Goal: Learn about a topic

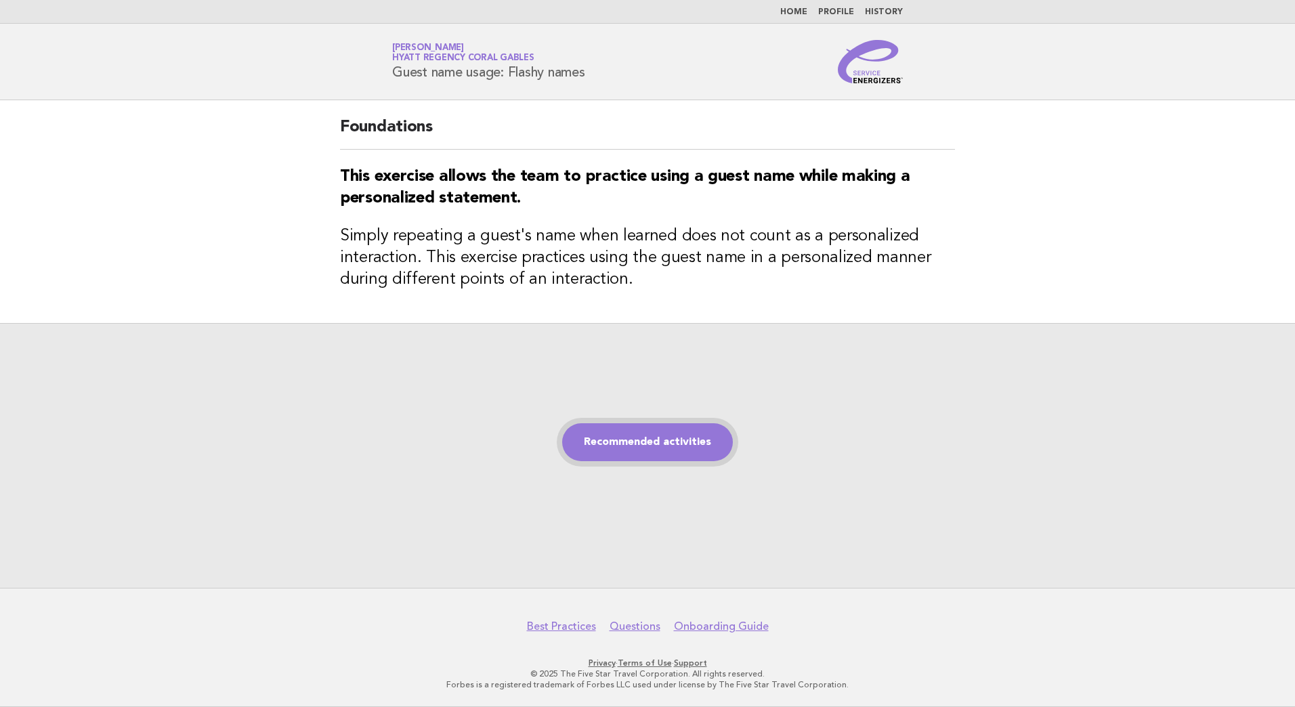
click at [680, 445] on link "Recommended activities" at bounding box center [647, 442] width 171 height 38
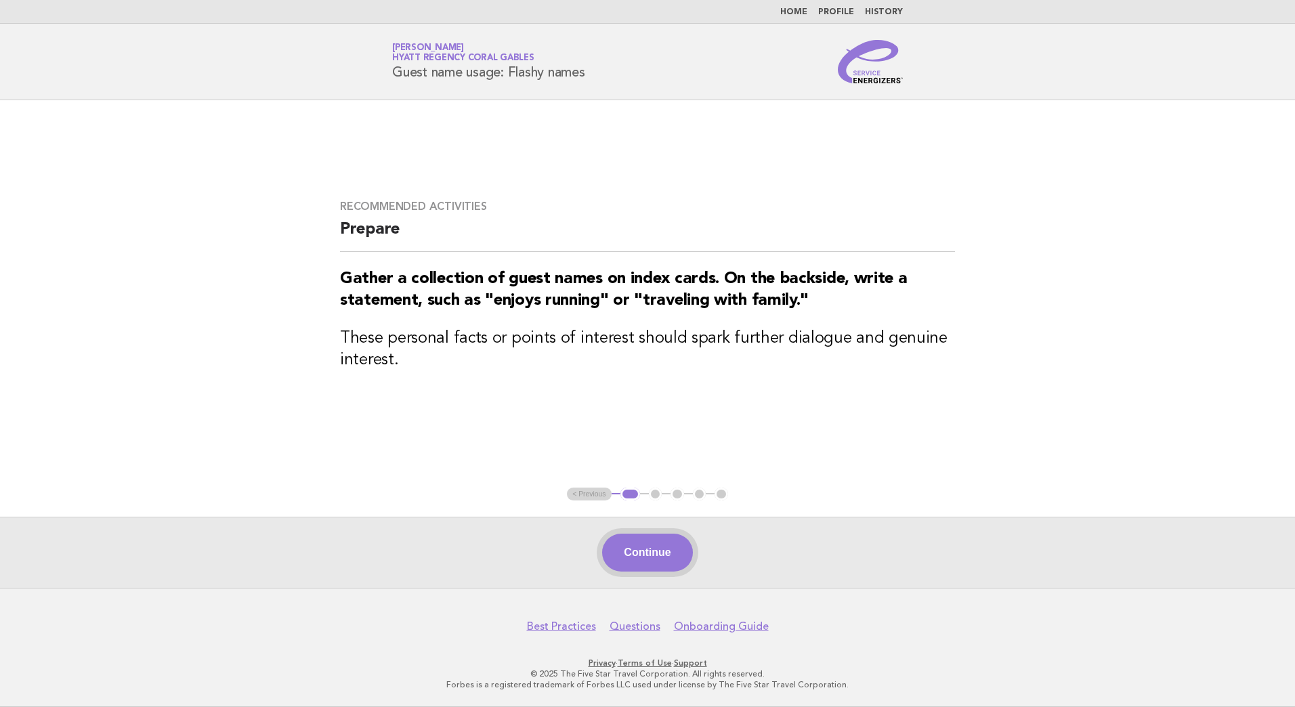
click at [662, 552] on button "Continue" at bounding box center [647, 553] width 90 height 38
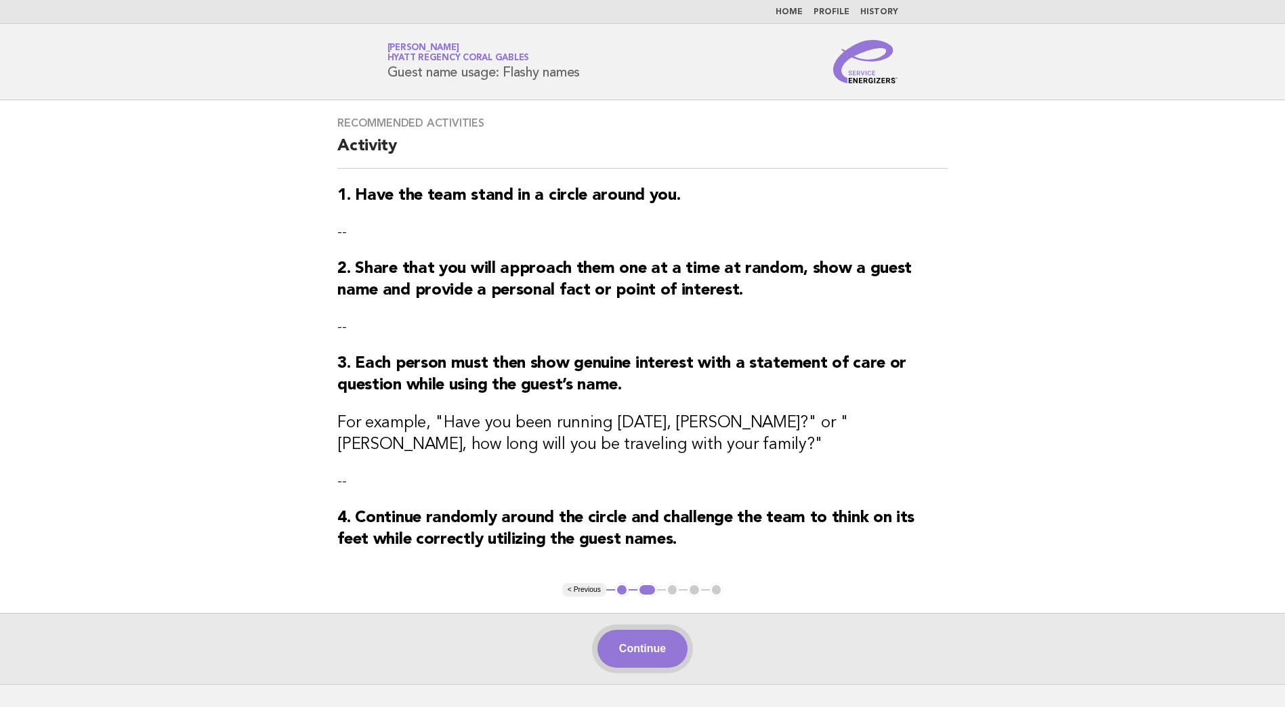
click at [647, 642] on button "Continue" at bounding box center [642, 649] width 90 height 38
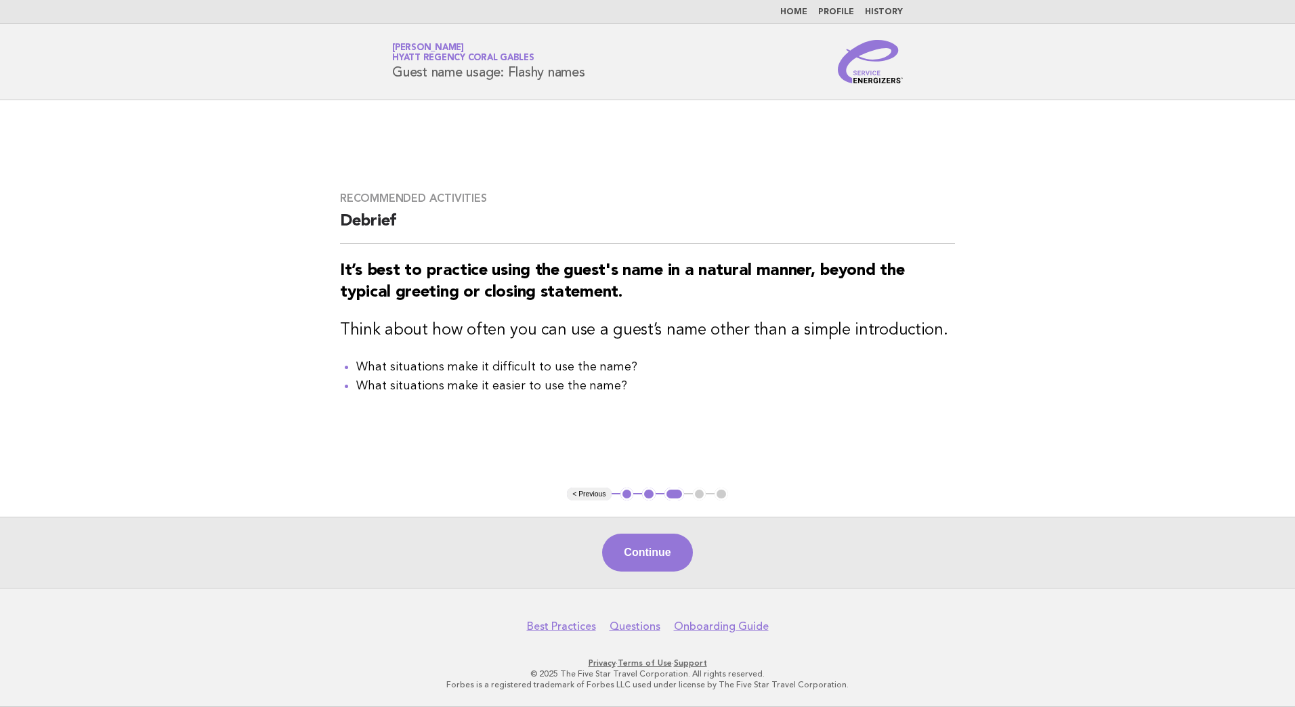
drag, startPoint x: 716, startPoint y: 553, endPoint x: 696, endPoint y: 552, distance: 20.3
click at [713, 552] on div "Continue" at bounding box center [647, 552] width 1295 height 71
click at [642, 551] on button "Continue" at bounding box center [647, 553] width 90 height 38
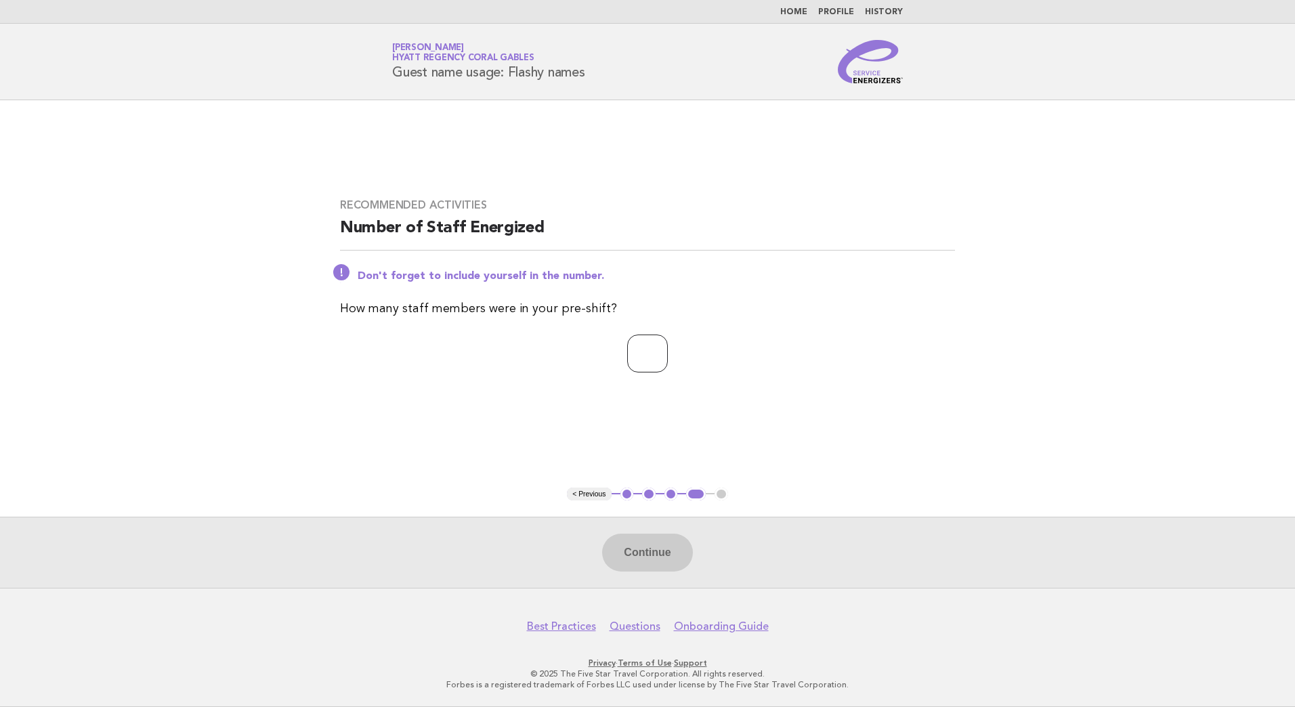
click at [635, 371] on input "number" at bounding box center [647, 354] width 41 height 38
type input "*"
click at [666, 566] on button "Continue" at bounding box center [647, 553] width 90 height 38
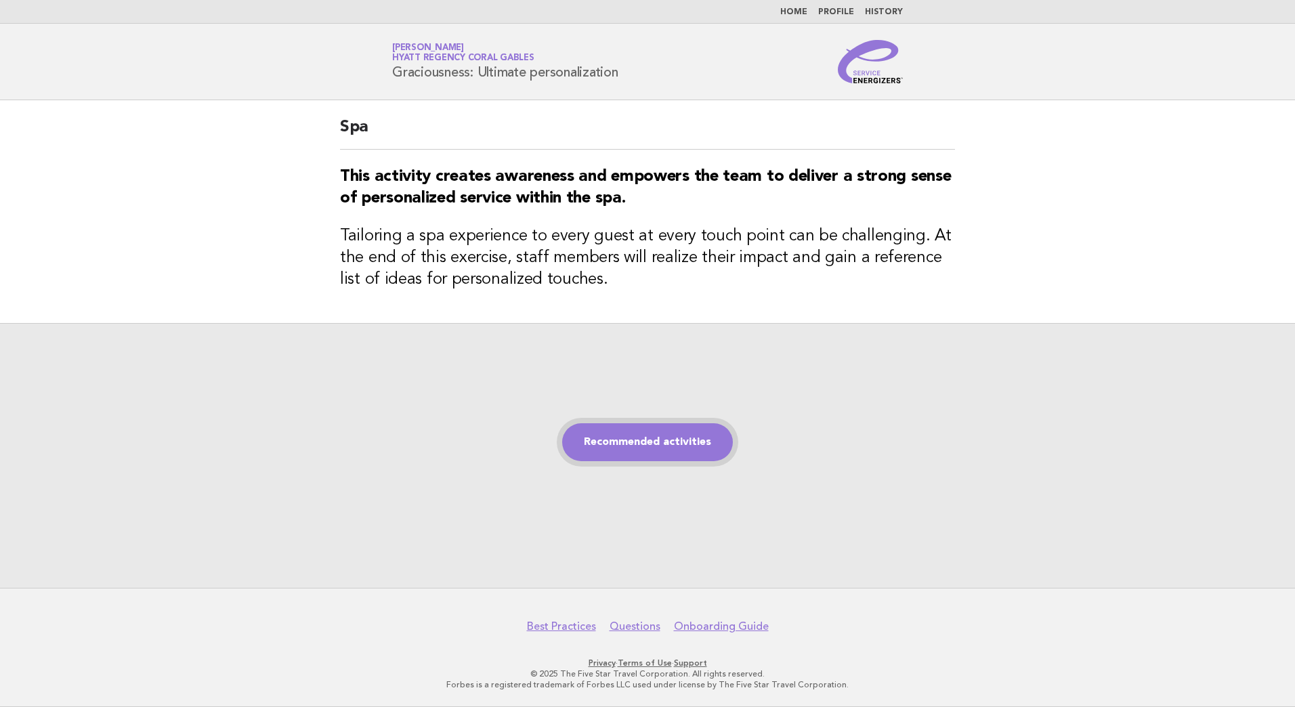
click at [638, 433] on link "Recommended activities" at bounding box center [647, 442] width 171 height 38
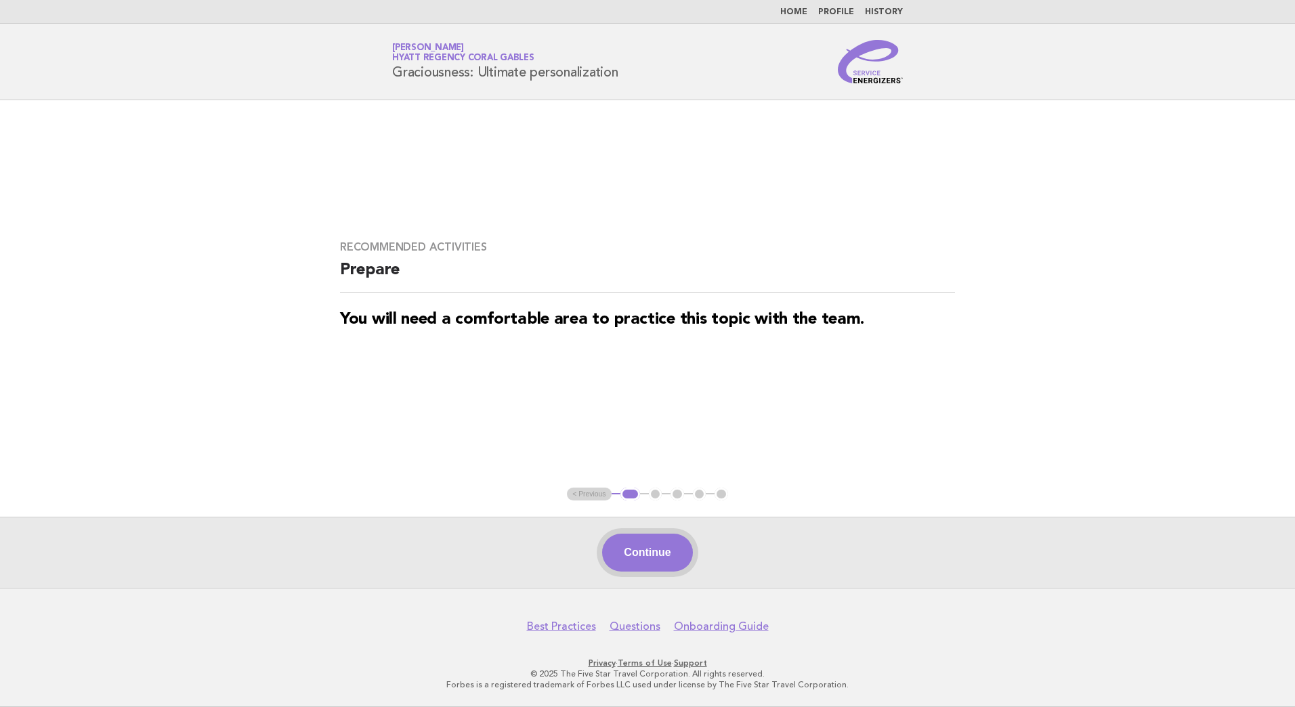
click at [657, 551] on button "Continue" at bounding box center [647, 553] width 90 height 38
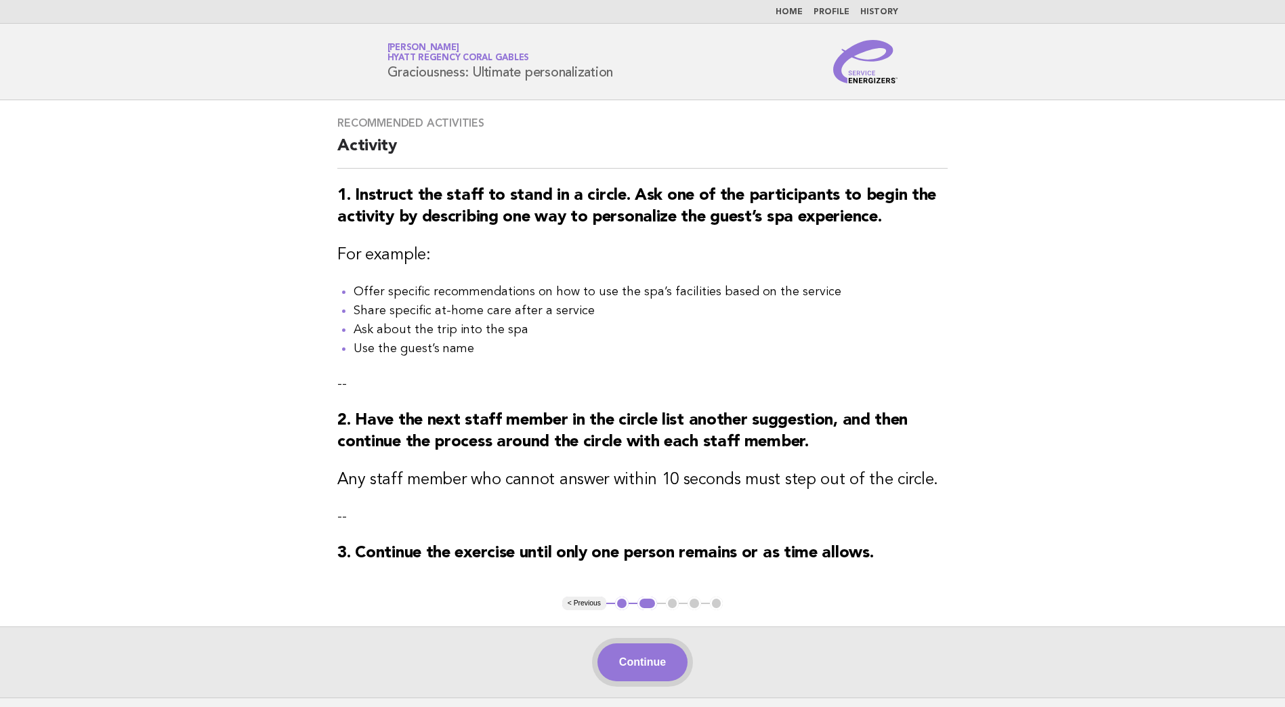
click at [631, 660] on button "Continue" at bounding box center [642, 662] width 90 height 38
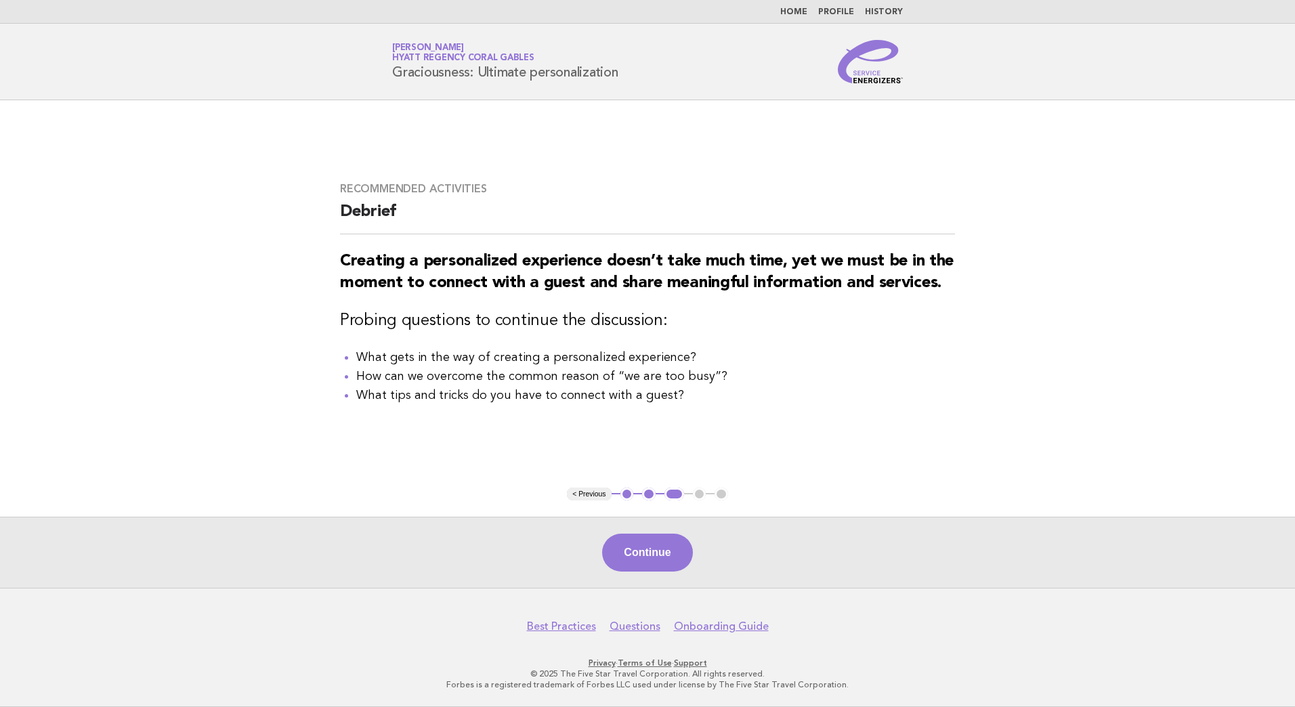
click at [629, 538] on button "Continue" at bounding box center [647, 553] width 90 height 38
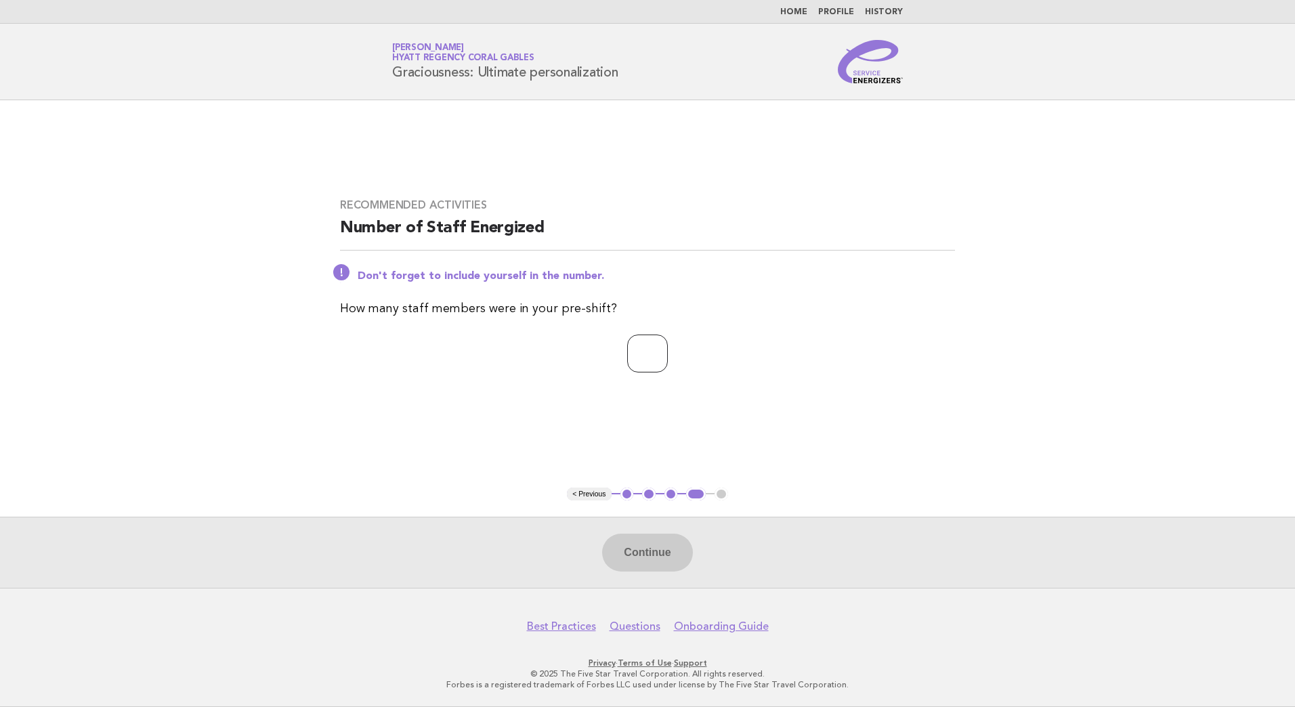
click at [627, 365] on input "number" at bounding box center [647, 354] width 41 height 38
type input "*"
drag, startPoint x: 657, startPoint y: 589, endPoint x: 652, endPoint y: 580, distance: 10.0
click at [655, 583] on body "Home Profile History Service Energizers Claude Cole Hyatt Regency Coral Gables …" at bounding box center [647, 353] width 1295 height 707
drag, startPoint x: 652, startPoint y: 580, endPoint x: 641, endPoint y: 561, distance: 22.2
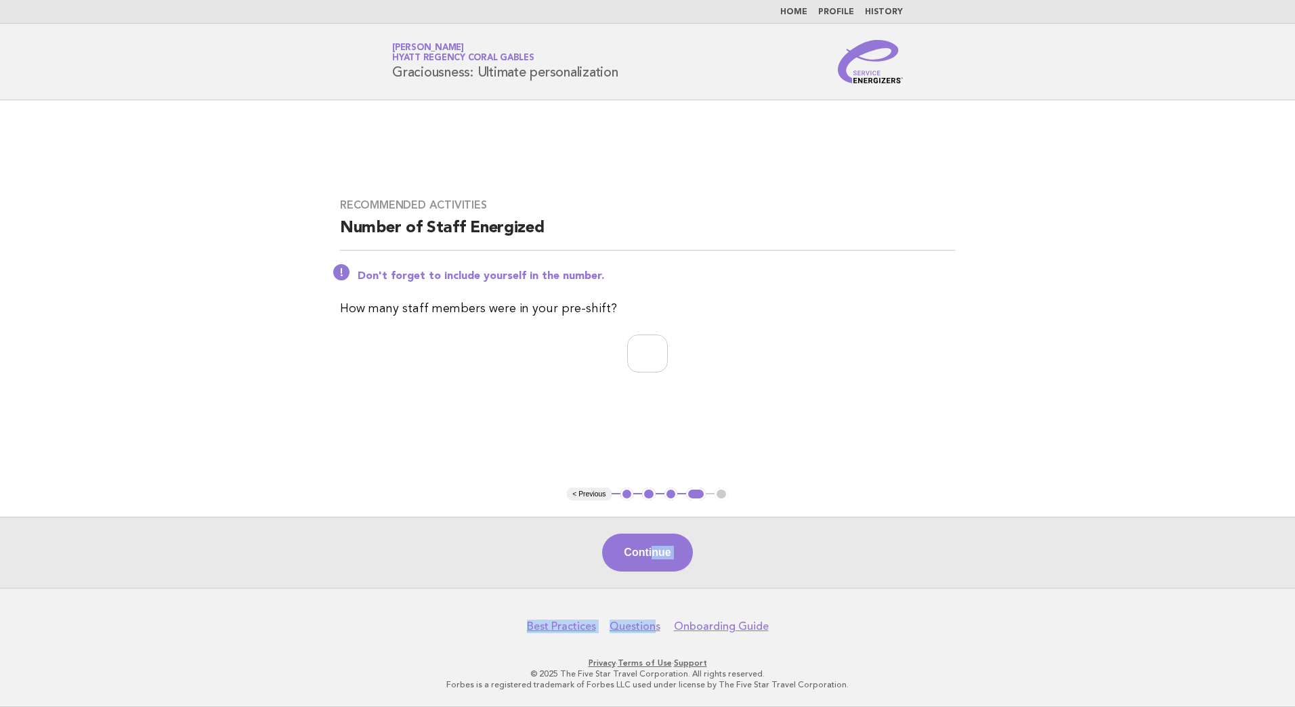
click at [645, 561] on button "Continue" at bounding box center [647, 553] width 90 height 38
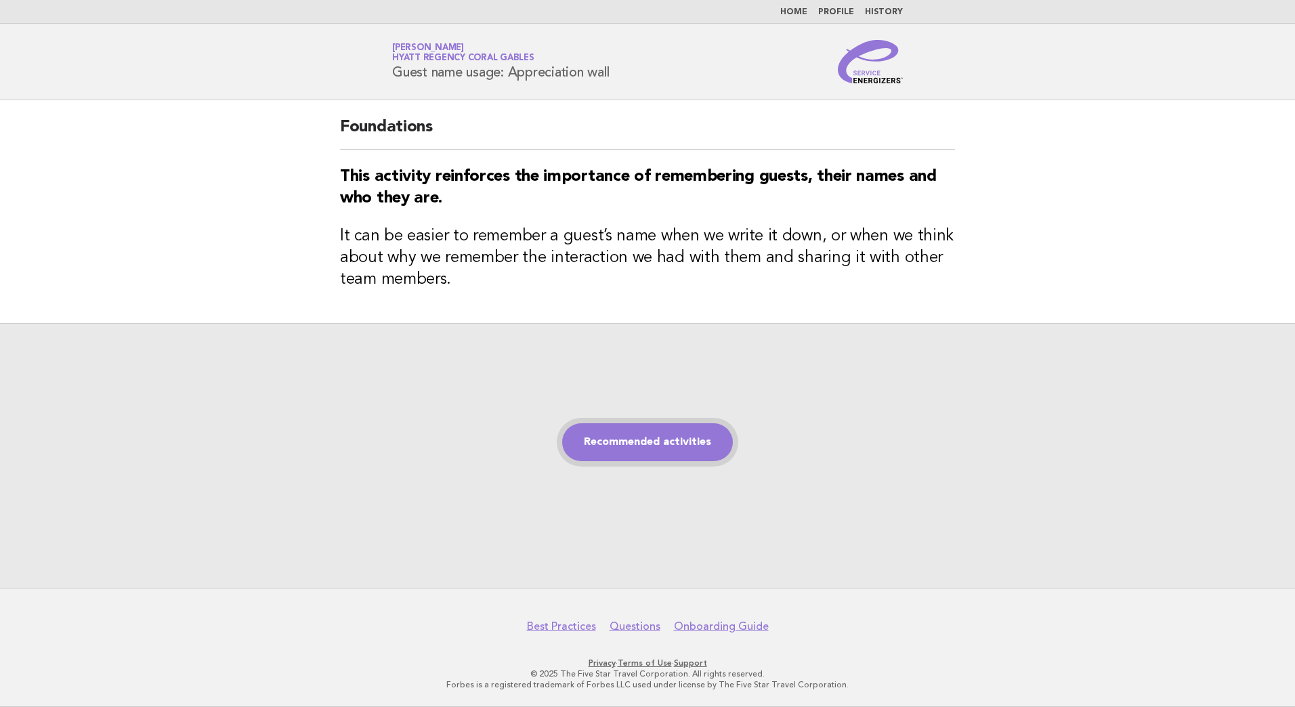
click at [654, 444] on link "Recommended activities" at bounding box center [647, 442] width 171 height 38
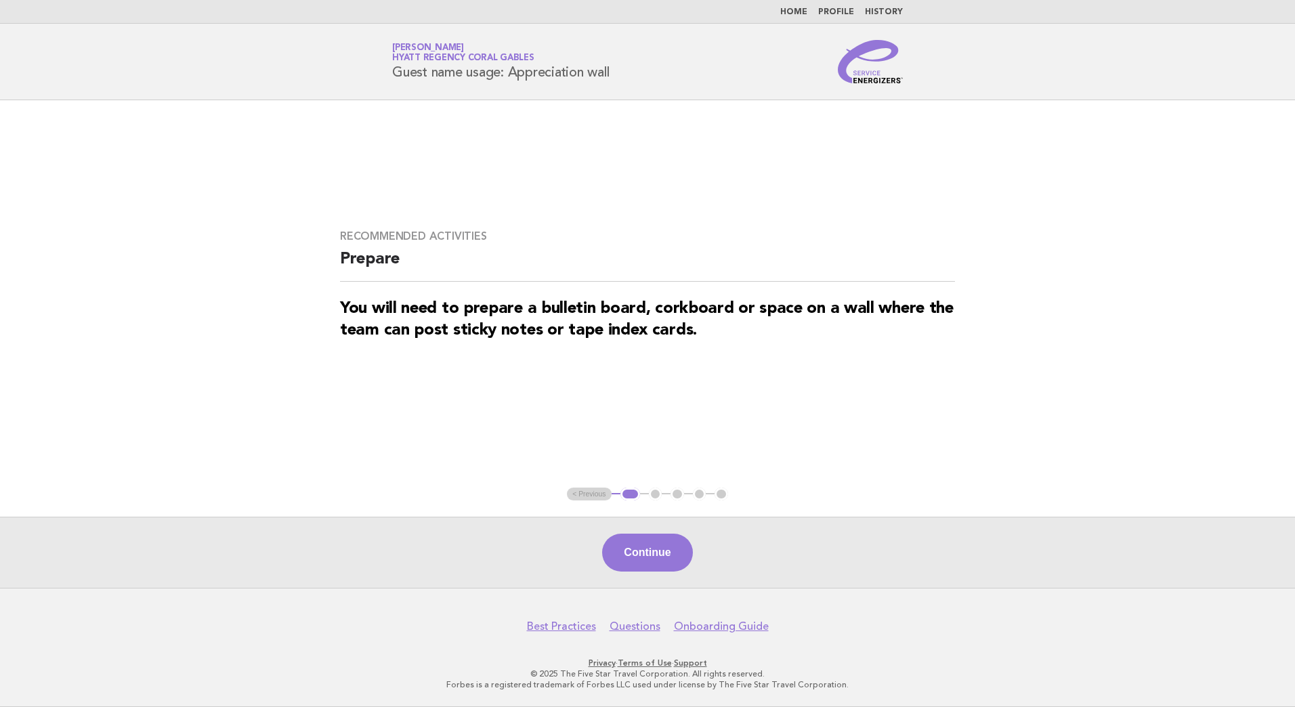
click at [634, 551] on button "Continue" at bounding box center [647, 553] width 90 height 38
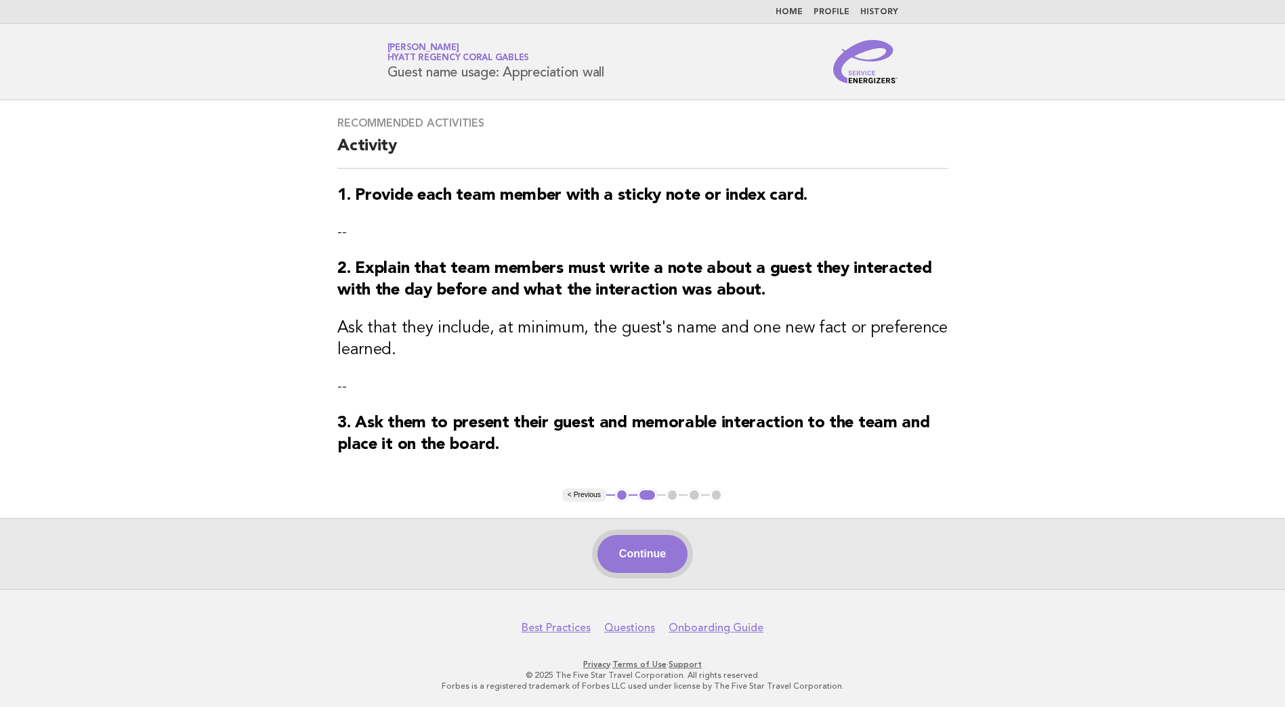
click at [626, 573] on button "Continue" at bounding box center [642, 554] width 90 height 38
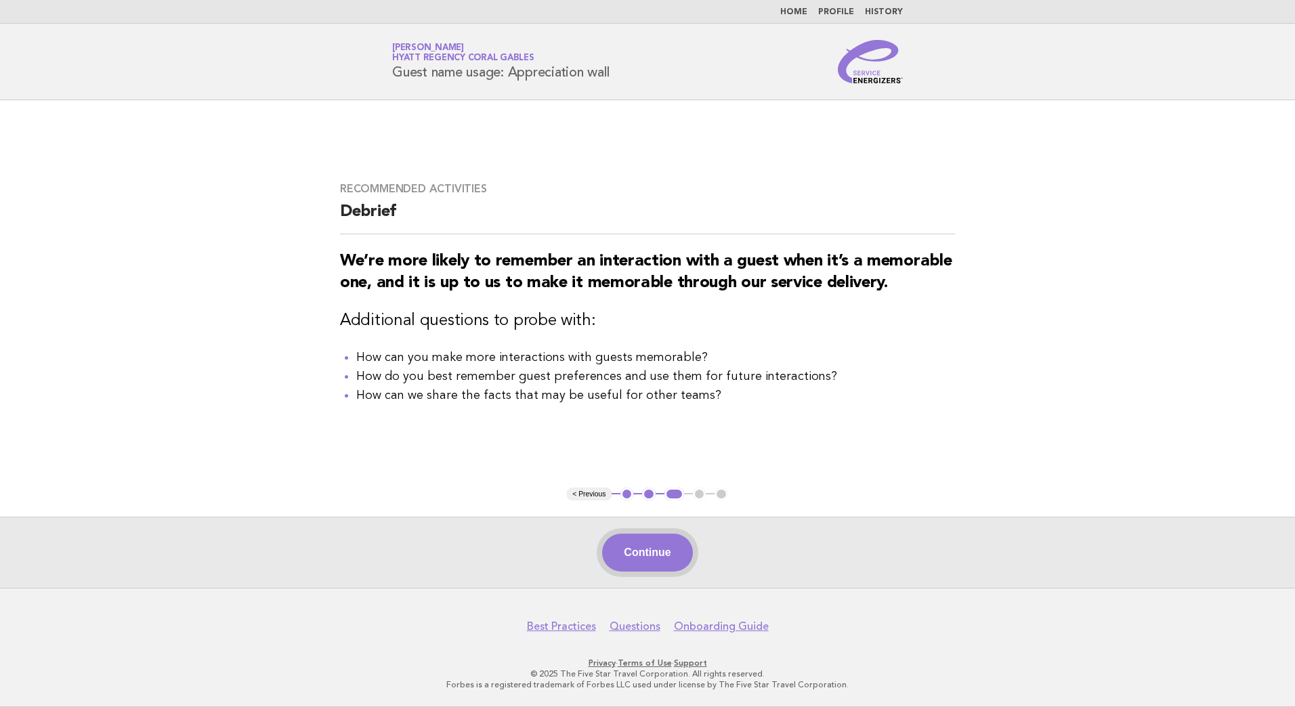
click at [647, 557] on button "Continue" at bounding box center [647, 553] width 90 height 38
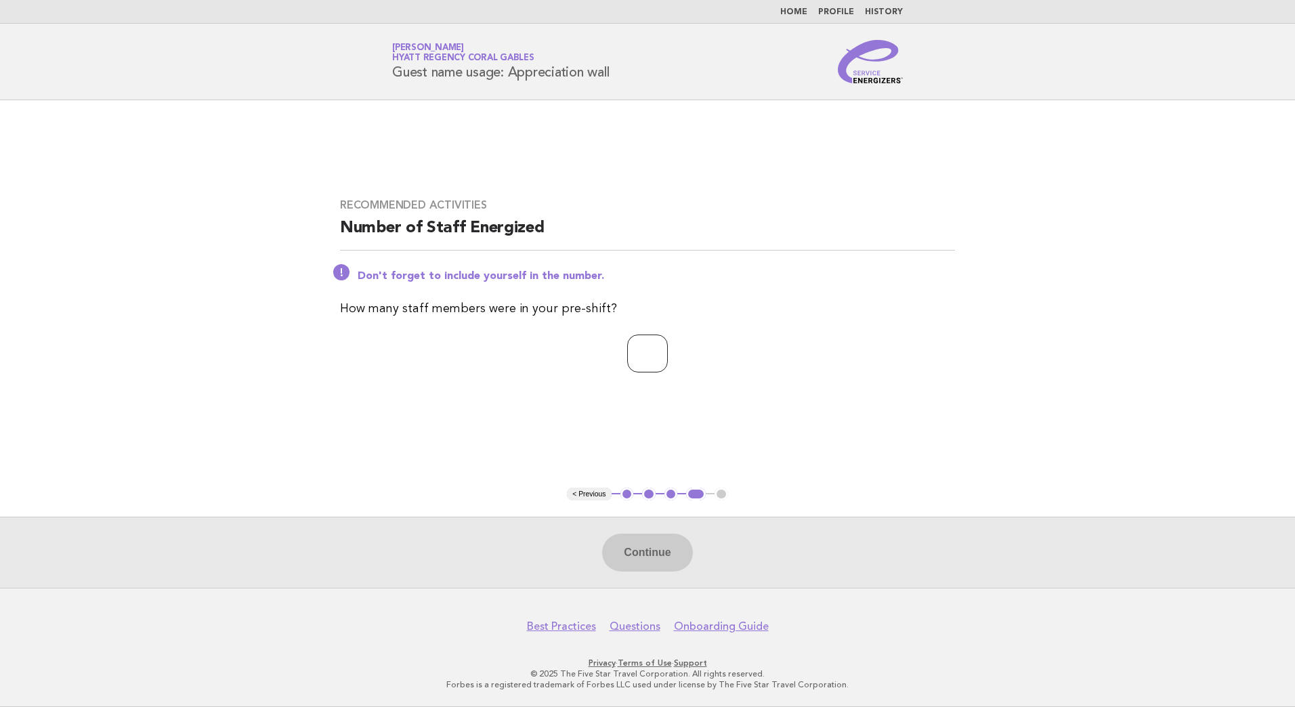
click at [627, 362] on input "number" at bounding box center [647, 354] width 41 height 38
type input "*"
drag, startPoint x: 633, startPoint y: 557, endPoint x: 627, endPoint y: 549, distance: 10.3
click at [631, 551] on button "Continue" at bounding box center [647, 553] width 90 height 38
